Goal: Task Accomplishment & Management: Complete application form

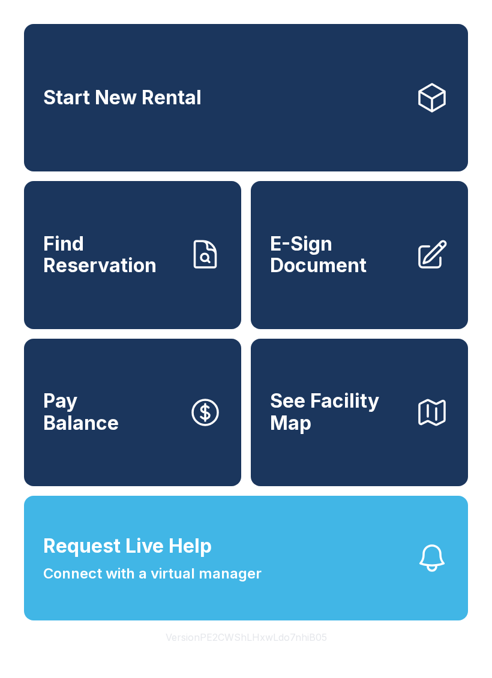
click at [335, 277] on span "E-Sign Document" at bounding box center [338, 255] width 136 height 44
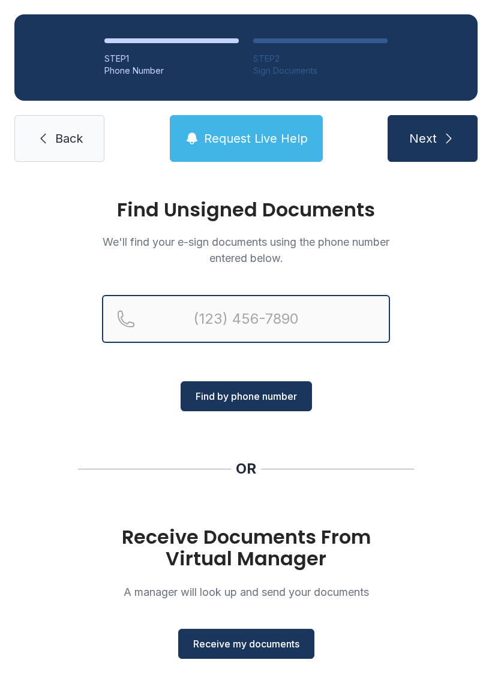
click at [227, 314] on input "Reservation phone number" at bounding box center [246, 319] width 288 height 48
type input "("
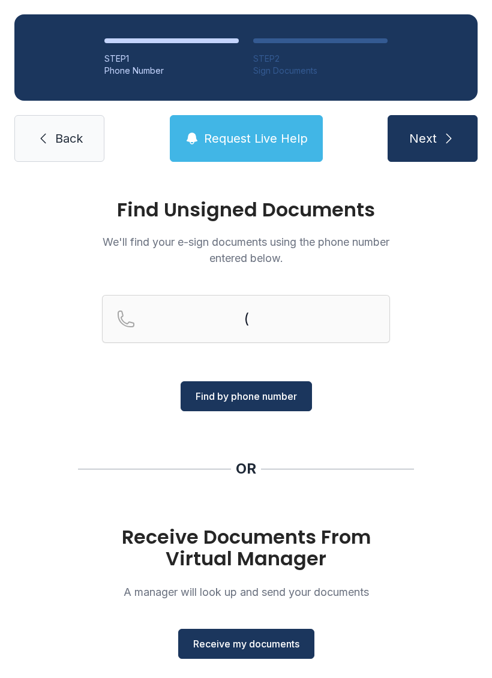
click at [446, 279] on div "Find Unsigned Documents We'll find your e-sign documents using the phone number…" at bounding box center [246, 441] width 492 height 531
click at [249, 645] on span "Receive my documents" at bounding box center [246, 644] width 106 height 14
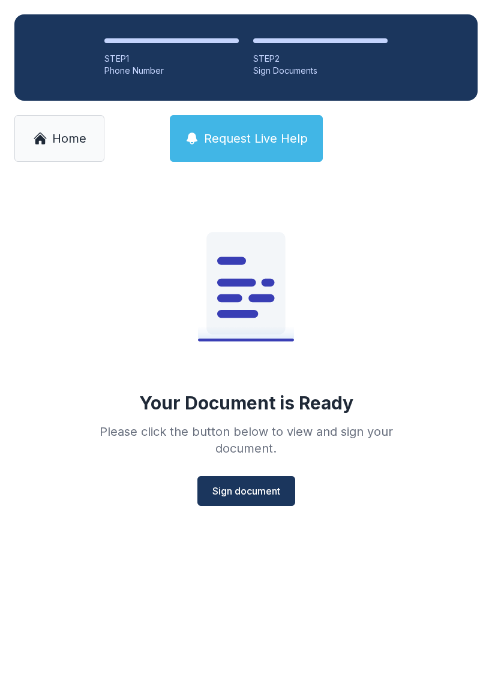
click at [258, 488] on span "Sign document" at bounding box center [246, 491] width 68 height 14
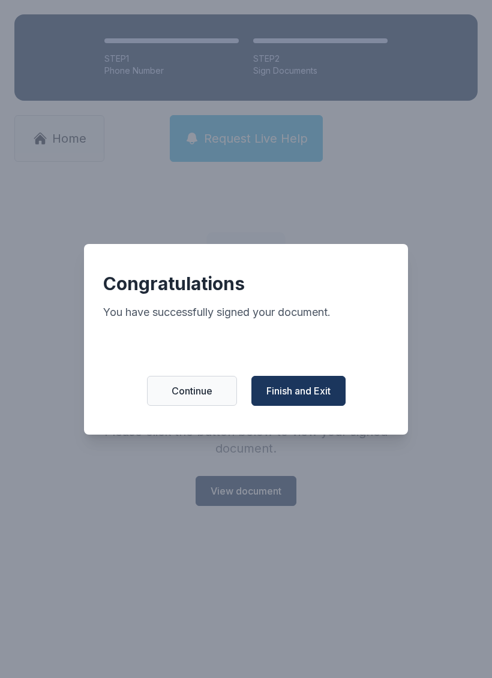
click at [303, 392] on span "Finish and Exit" at bounding box center [298, 391] width 64 height 14
